Goal: Information Seeking & Learning: Understand process/instructions

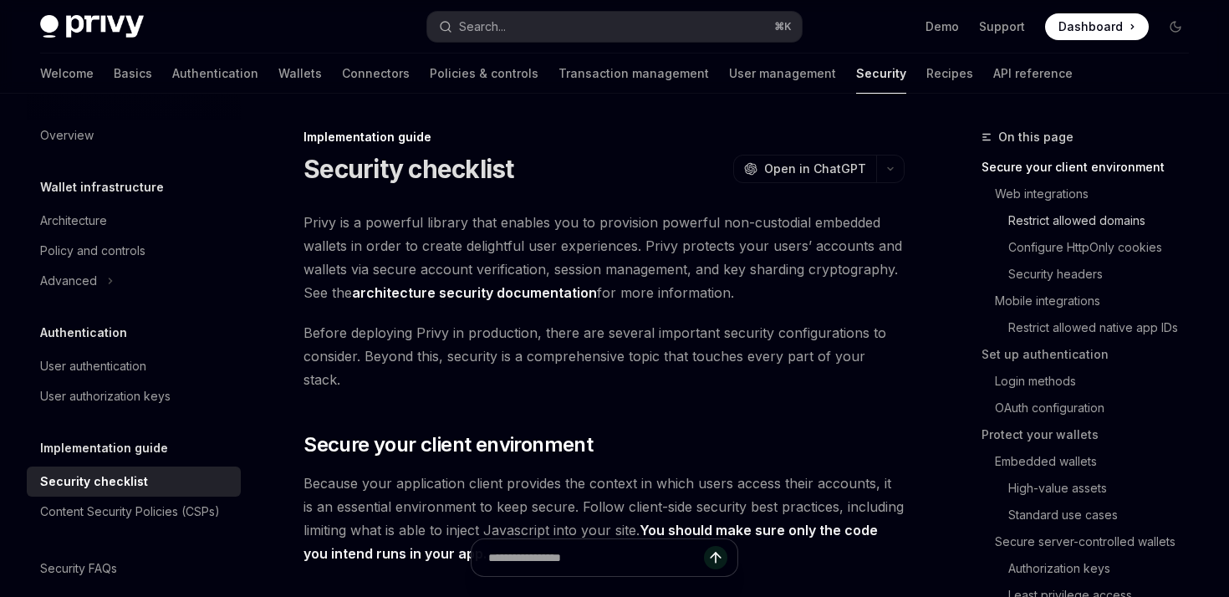
click at [1127, 217] on link "Restrict allowed domains" at bounding box center [1092, 220] width 221 height 27
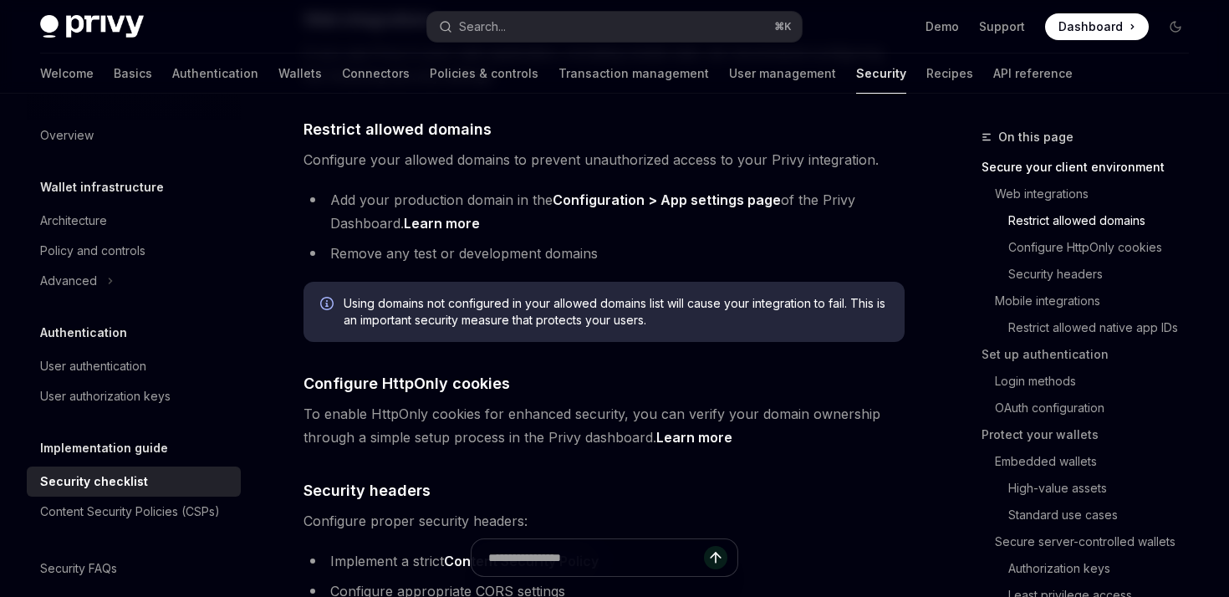
scroll to position [599, 0]
click at [451, 293] on span "Using domains not configured in your allowed domains list will cause your integ…" at bounding box center [616, 309] width 544 height 33
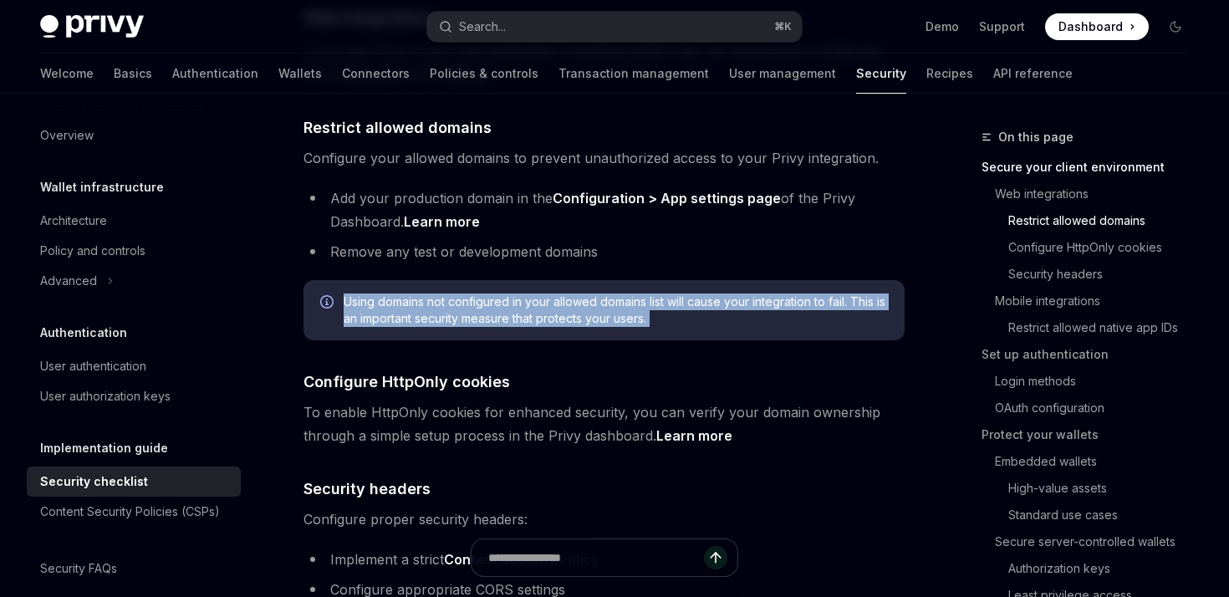
click at [451, 293] on span "Using domains not configured in your allowed domains list will cause your integ…" at bounding box center [616, 309] width 544 height 33
click at [464, 293] on span "Using domains not configured in your allowed domains list will cause your integ…" at bounding box center [616, 309] width 544 height 33
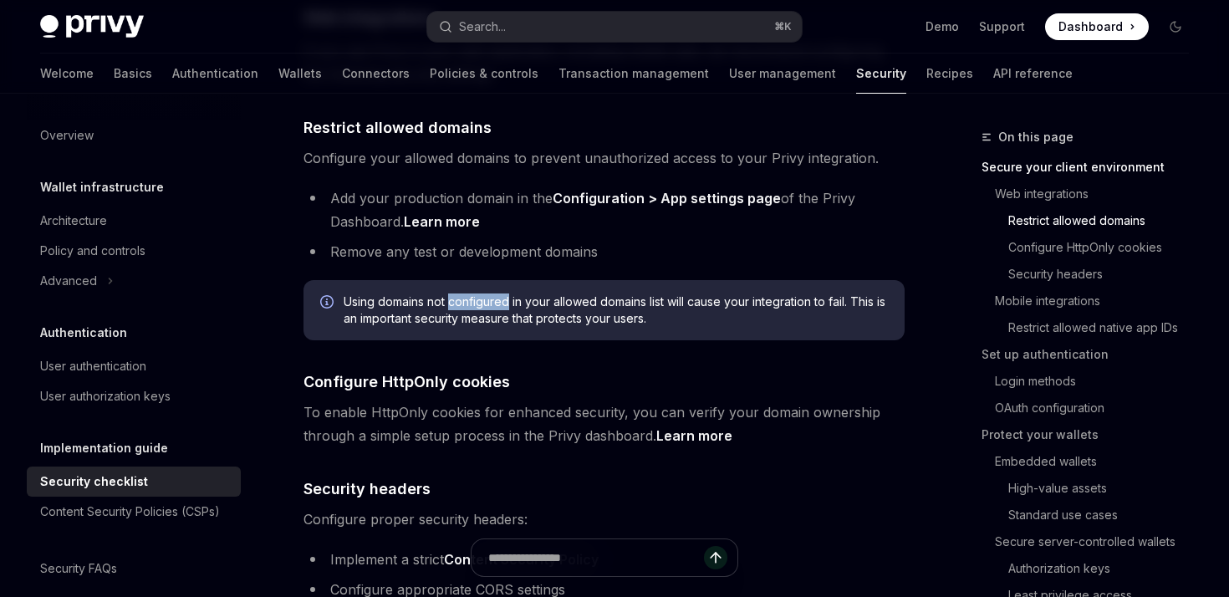
click at [464, 293] on span "Using domains not configured in your allowed domains list will cause your integ…" at bounding box center [616, 309] width 544 height 33
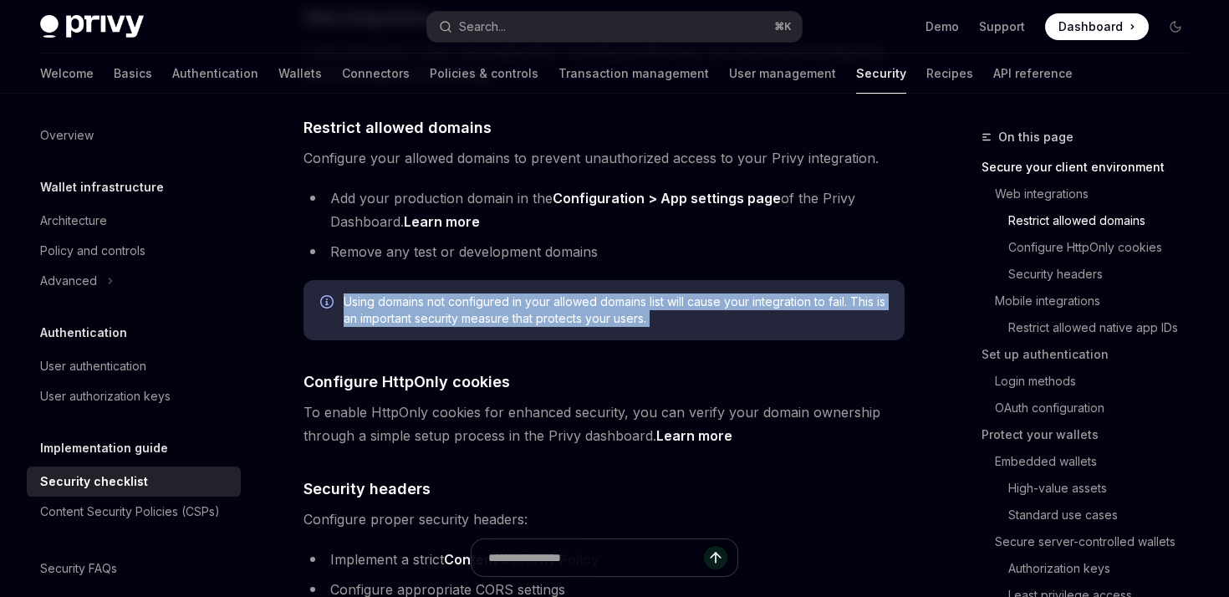
click at [464, 293] on span "Using domains not configured in your allowed domains list will cause your integ…" at bounding box center [616, 309] width 544 height 33
click at [478, 294] on span "Using domains not configured in your allowed domains list will cause your integ…" at bounding box center [616, 309] width 544 height 33
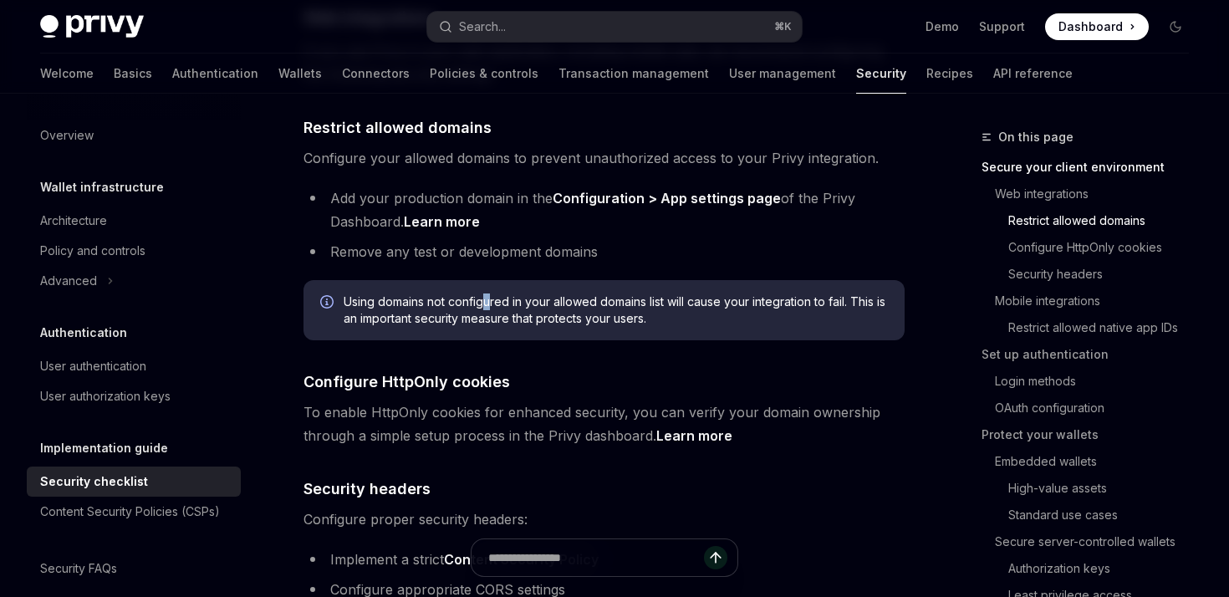
drag, startPoint x: 489, startPoint y: 278, endPoint x: 487, endPoint y: 286, distance: 8.7
click at [487, 293] on span "Using domains not configured in your allowed domains list will cause your integ…" at bounding box center [616, 309] width 544 height 33
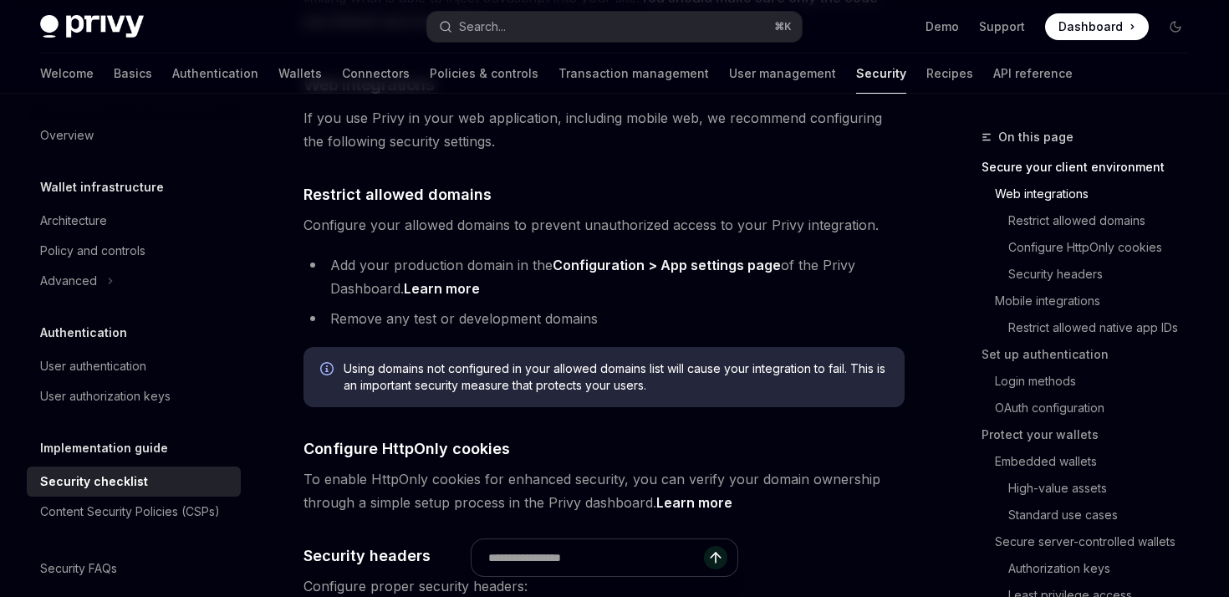
scroll to position [537, 0]
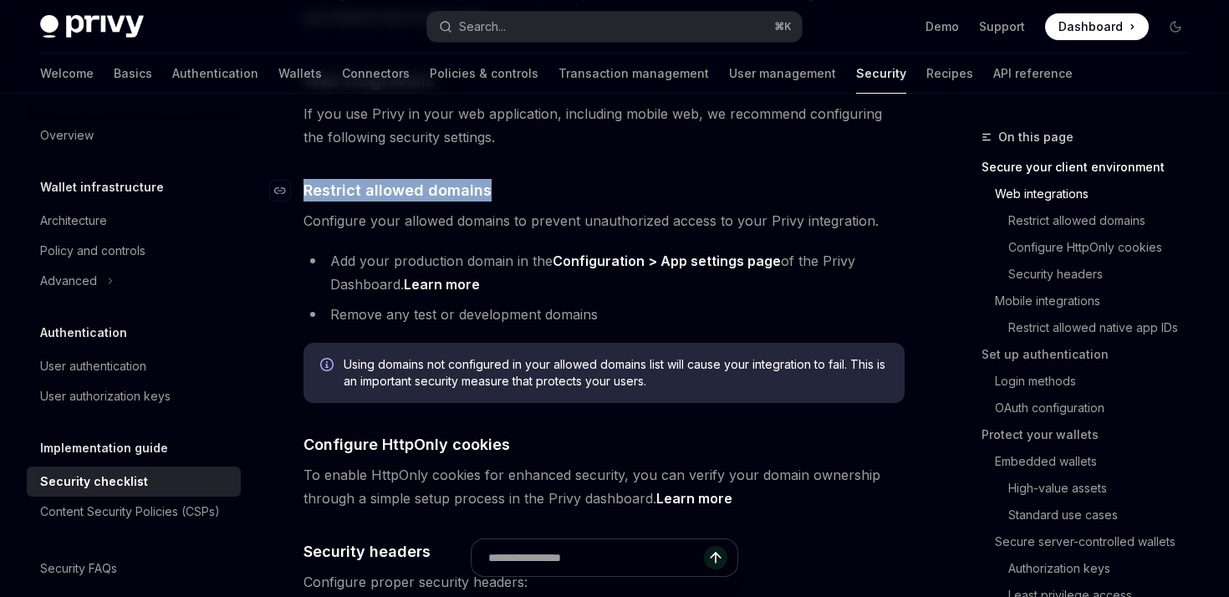
drag, startPoint x: 496, startPoint y: 167, endPoint x: 305, endPoint y: 172, distance: 190.7
click at [305, 179] on h4 "​ Restrict allowed domains" at bounding box center [603, 190] width 601 height 23
copy span "Restrict allowed domains"
click at [1043, 324] on link "Restrict allowed native app IDs" at bounding box center [1092, 327] width 221 height 27
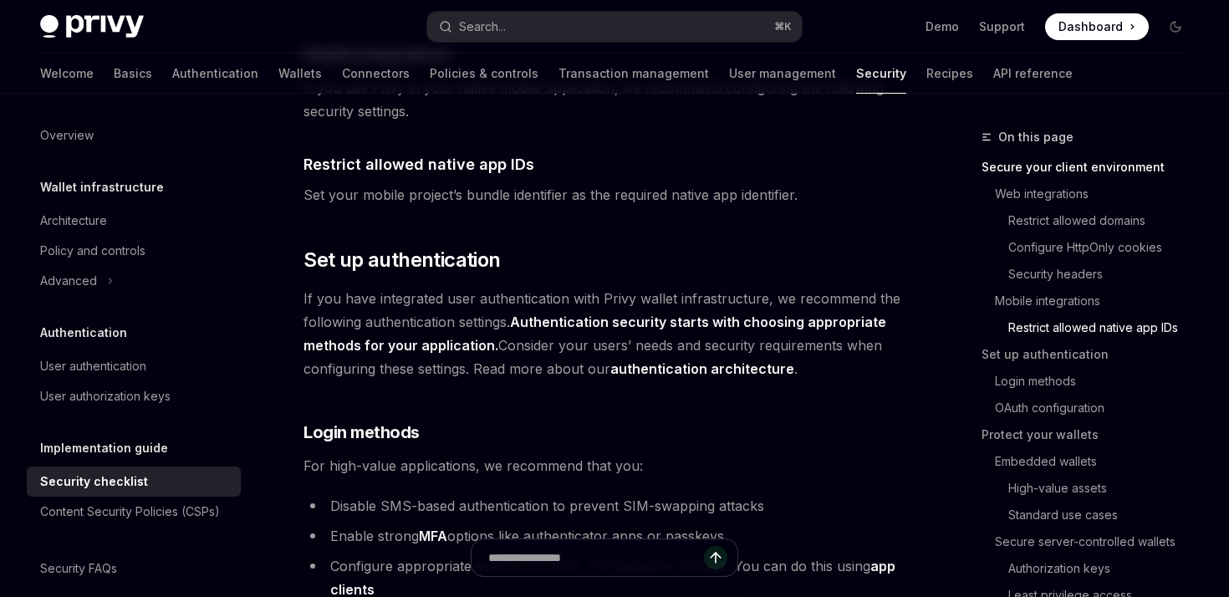
scroll to position [1231, 0]
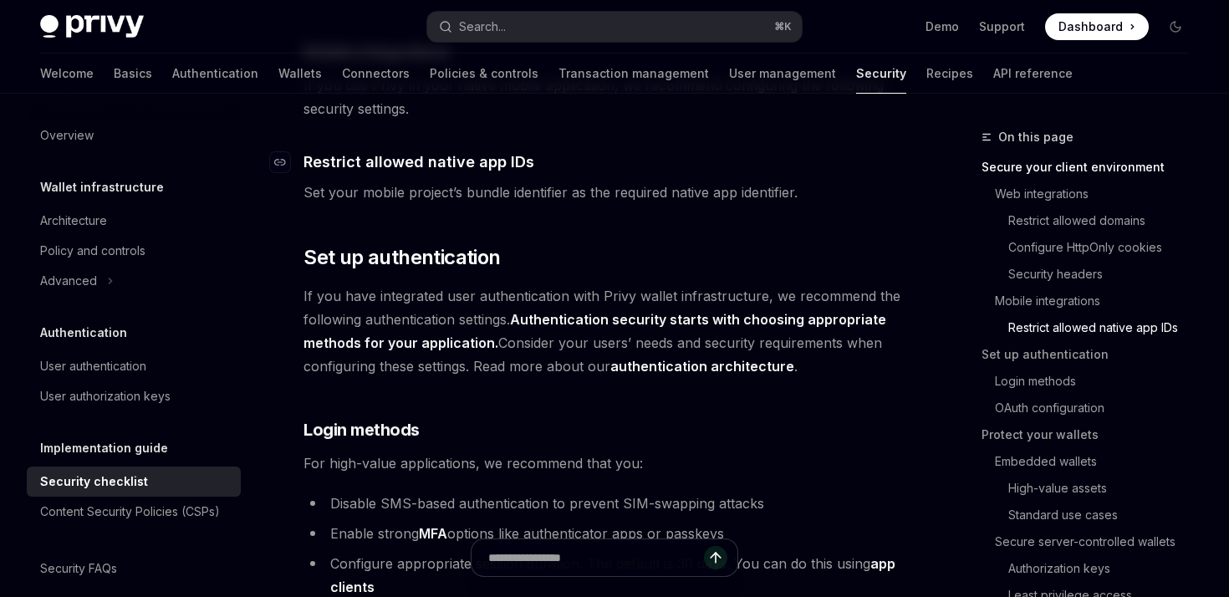
click at [529, 150] on h4 "​ Restrict allowed native app IDs" at bounding box center [603, 161] width 601 height 23
click at [477, 334] on span "If you have integrated user authentication with Privy wallet infrastructure, we…" at bounding box center [603, 331] width 601 height 94
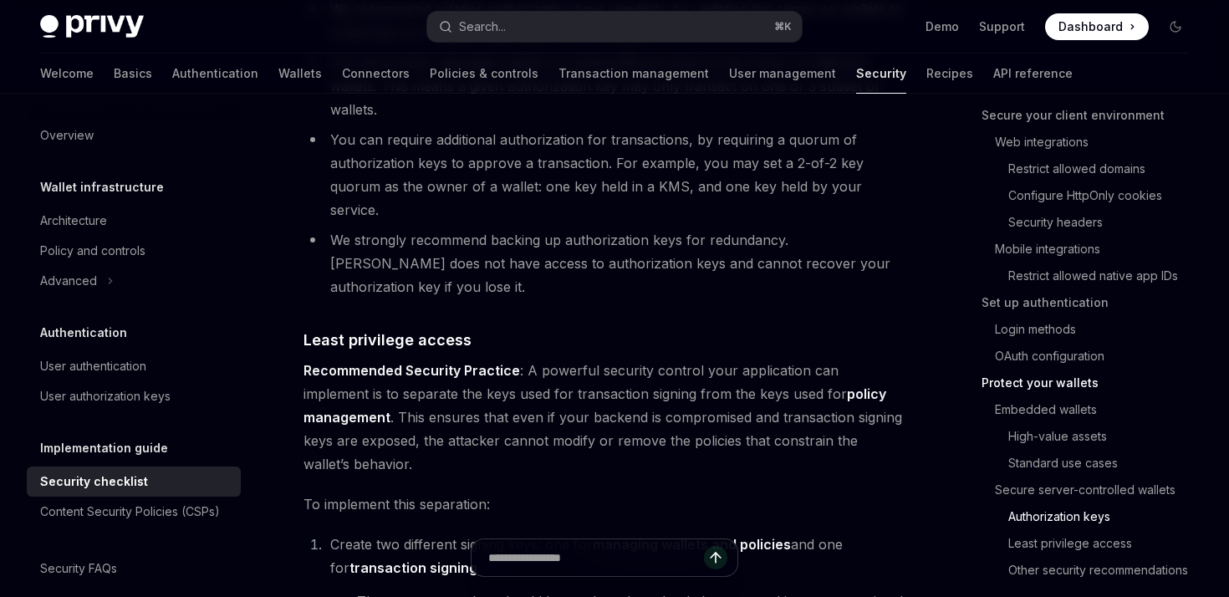
scroll to position [3037, 0]
click at [605, 358] on span "Recommended Security Practice : A powerful security control your application ca…" at bounding box center [603, 416] width 601 height 117
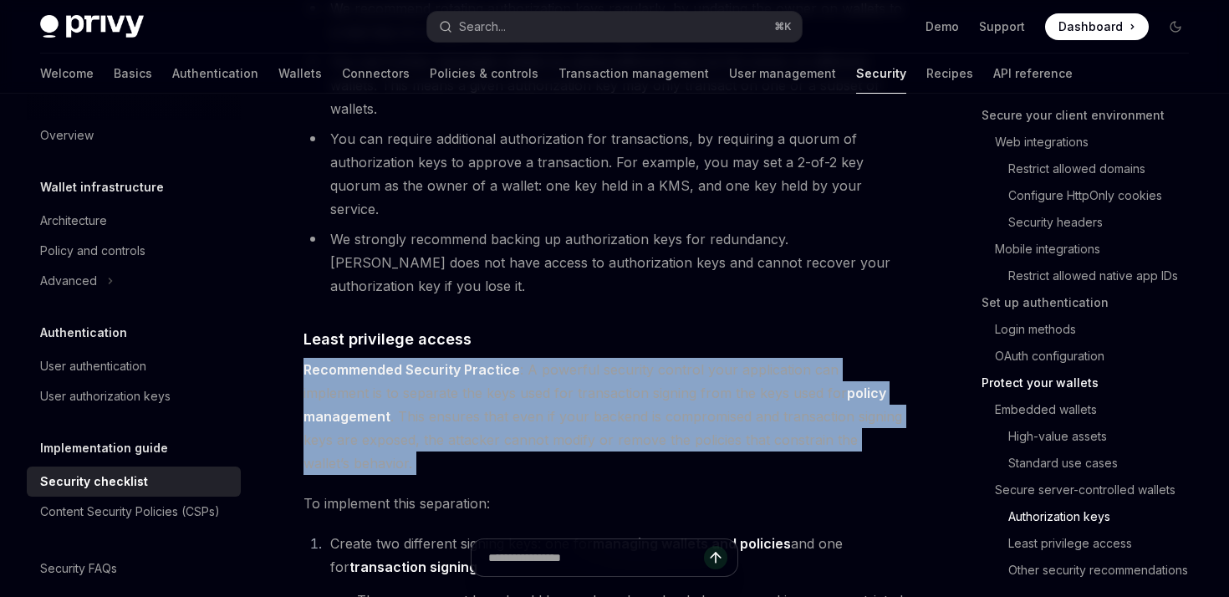
click at [605, 358] on span "Recommended Security Practice : A powerful security control your application ca…" at bounding box center [603, 416] width 601 height 117
click at [619, 358] on span "Recommended Security Practice : A powerful security control your application ca…" at bounding box center [603, 416] width 601 height 117
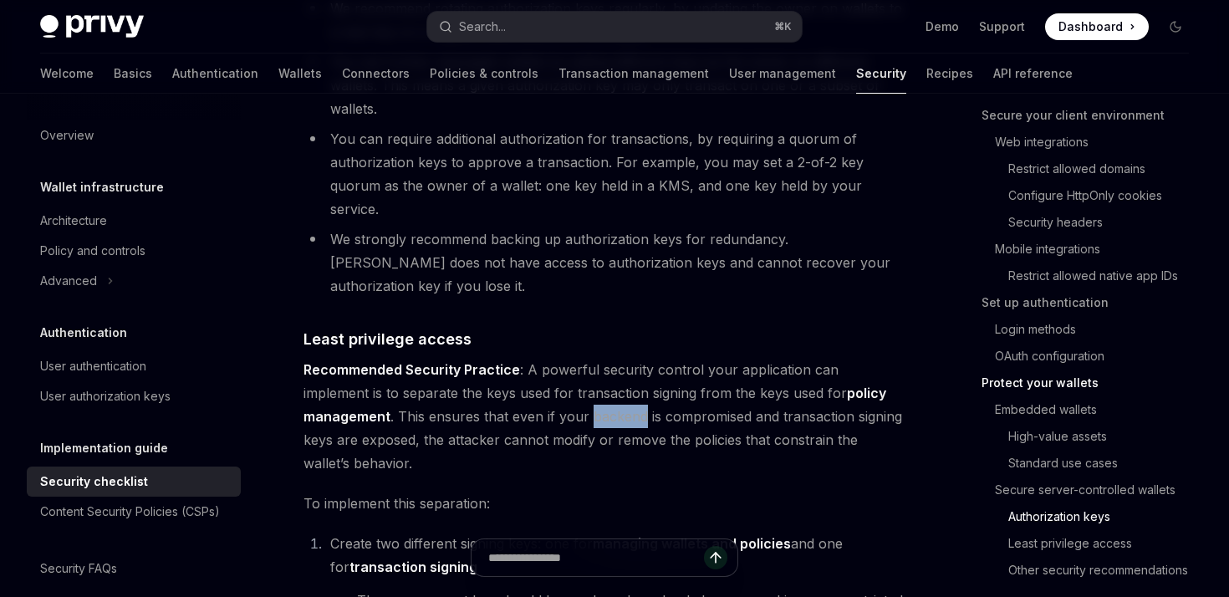
click at [619, 358] on span "Recommended Security Practice : A powerful security control your application ca…" at bounding box center [603, 416] width 601 height 117
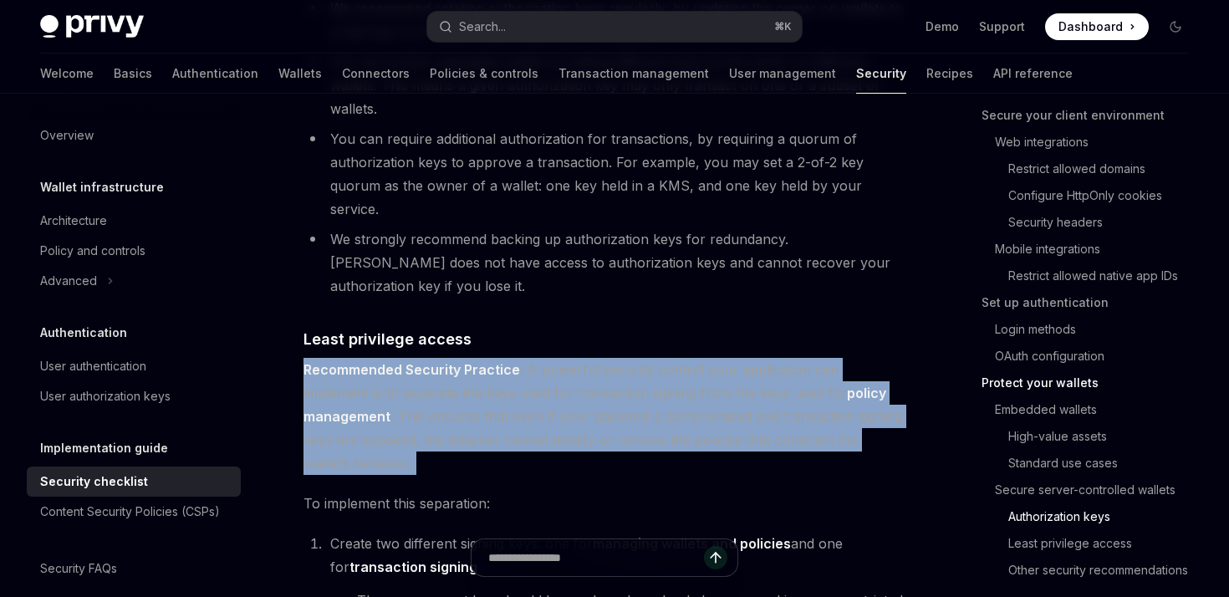
click at [619, 358] on span "Recommended Security Practice : A powerful security control your application ca…" at bounding box center [603, 416] width 601 height 117
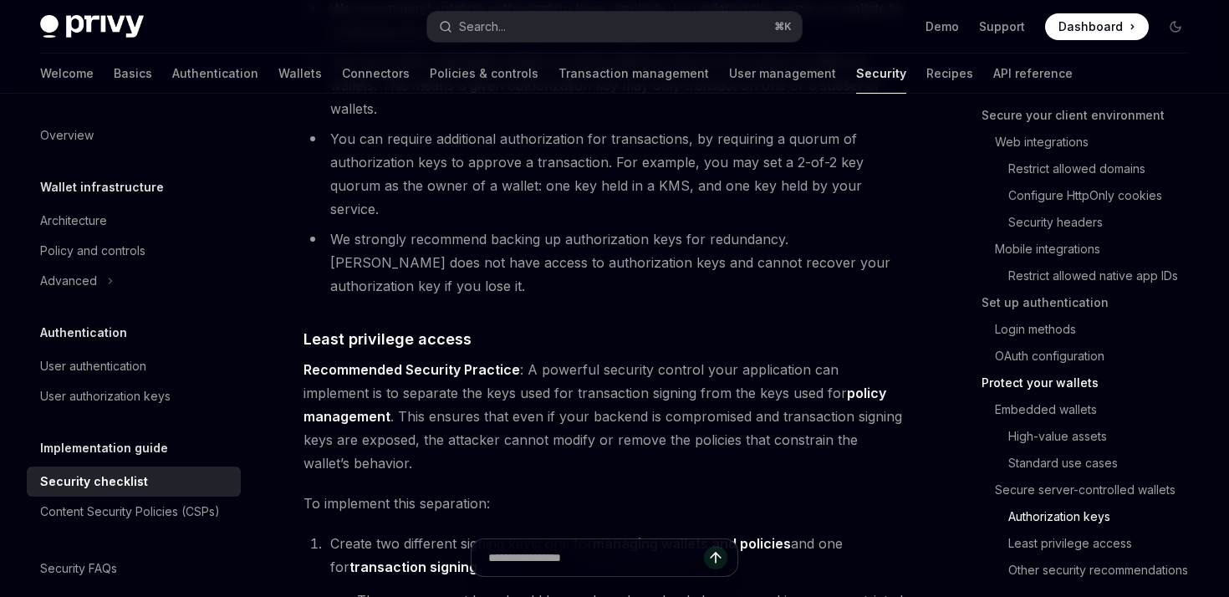
drag, startPoint x: 521, startPoint y: 303, endPoint x: 523, endPoint y: 346, distance: 43.5
click at [523, 358] on span "Recommended Security Practice : A powerful security control your application ca…" at bounding box center [603, 416] width 601 height 117
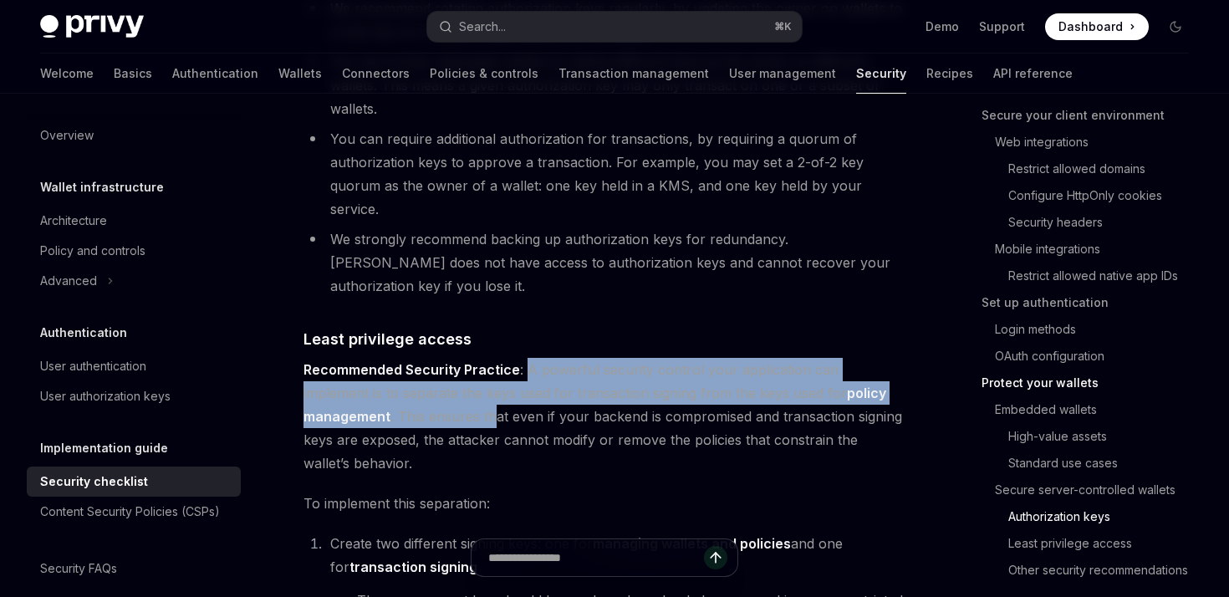
drag, startPoint x: 523, startPoint y: 298, endPoint x: 489, endPoint y: 346, distance: 58.2
click at [489, 358] on span "Recommended Security Practice : A powerful security control your application ca…" at bounding box center [603, 416] width 601 height 117
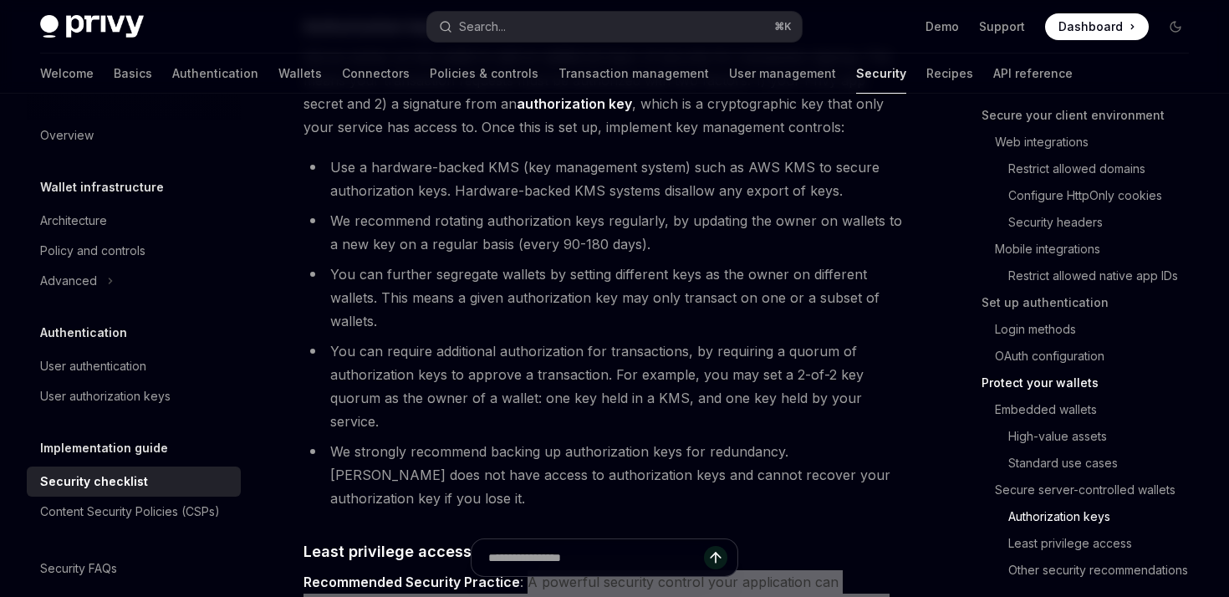
scroll to position [2942, 0]
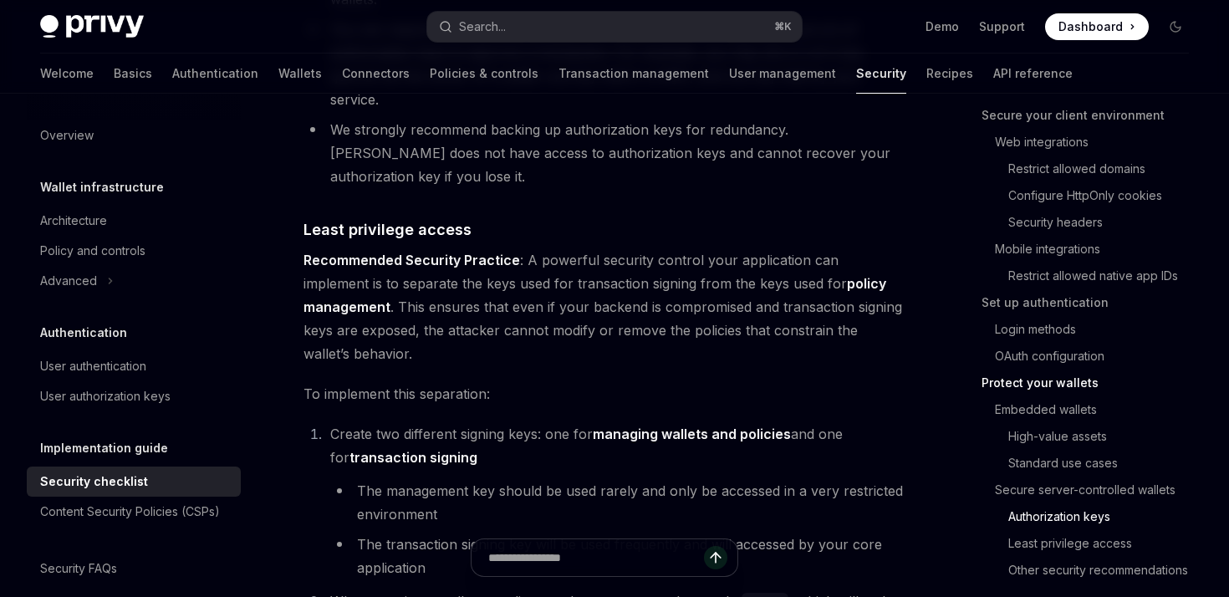
scroll to position [3453, 0]
